Goal: Information Seeking & Learning: Learn about a topic

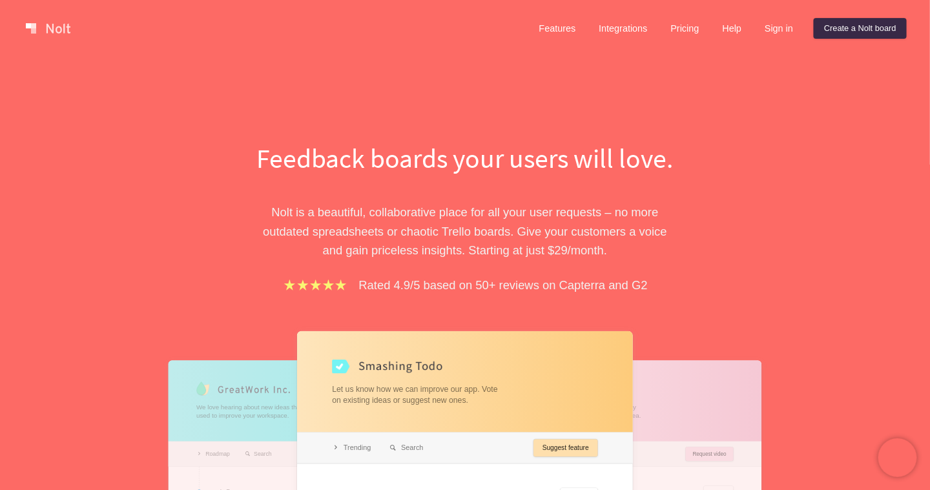
click at [448, 166] on h1 "Feedback boards your users will love." at bounding box center [465, 158] width 446 height 37
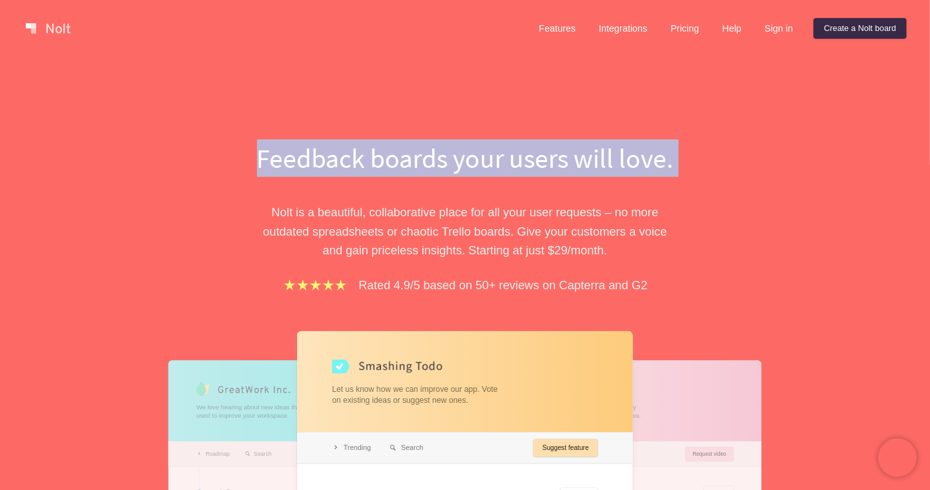
click at [448, 166] on h1 "Feedback boards your users will love." at bounding box center [465, 158] width 446 height 37
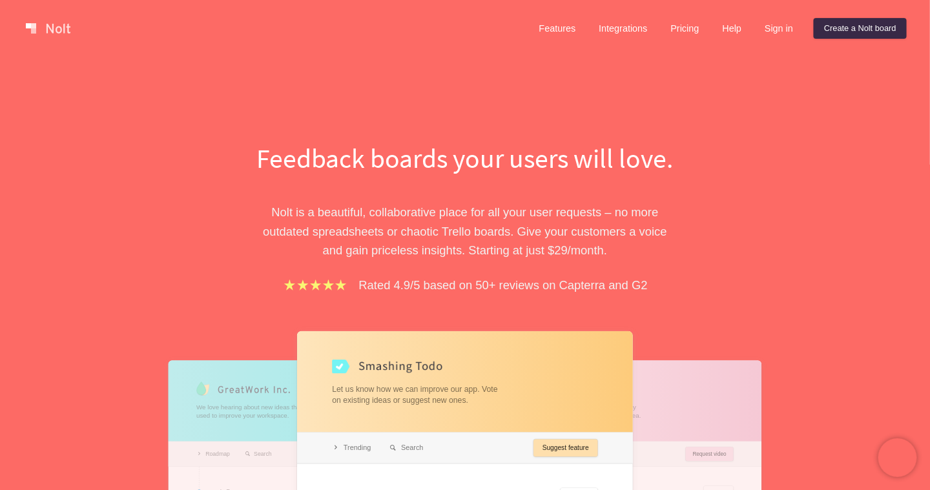
click at [728, 194] on div "Feedback boards your users will love. [PERSON_NAME] is a beautiful, collaborati…" at bounding box center [464, 426] width 581 height 572
click at [563, 32] on link "Features" at bounding box center [557, 28] width 57 height 21
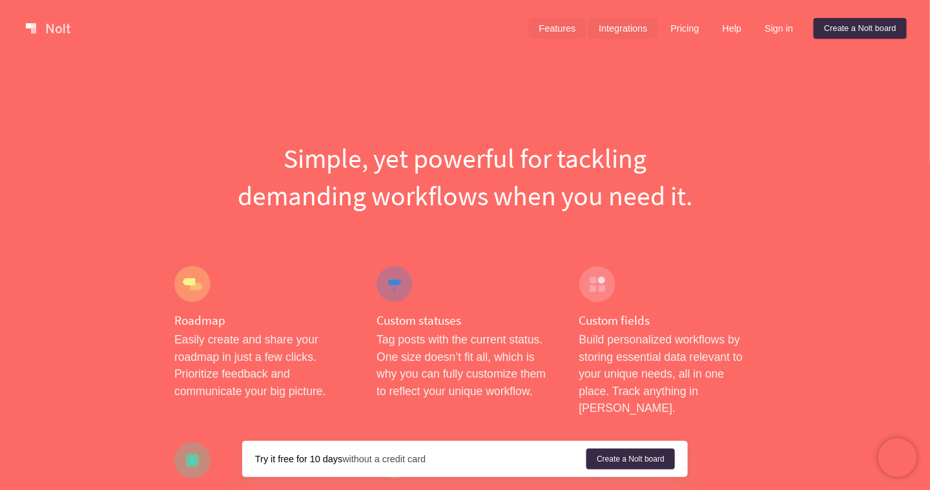
click at [628, 26] on link "Integrations" at bounding box center [622, 28] width 69 height 21
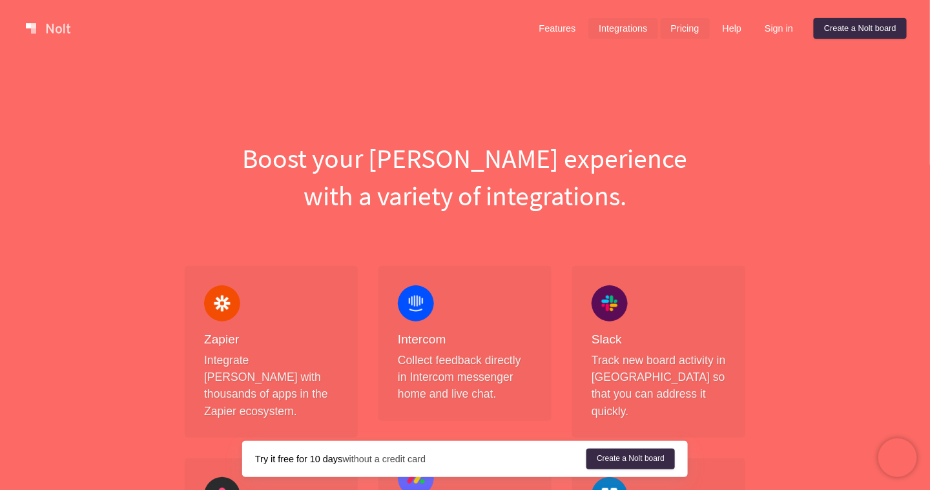
click at [681, 35] on link "Pricing" at bounding box center [685, 28] width 49 height 21
